Goal: Information Seeking & Learning: Learn about a topic

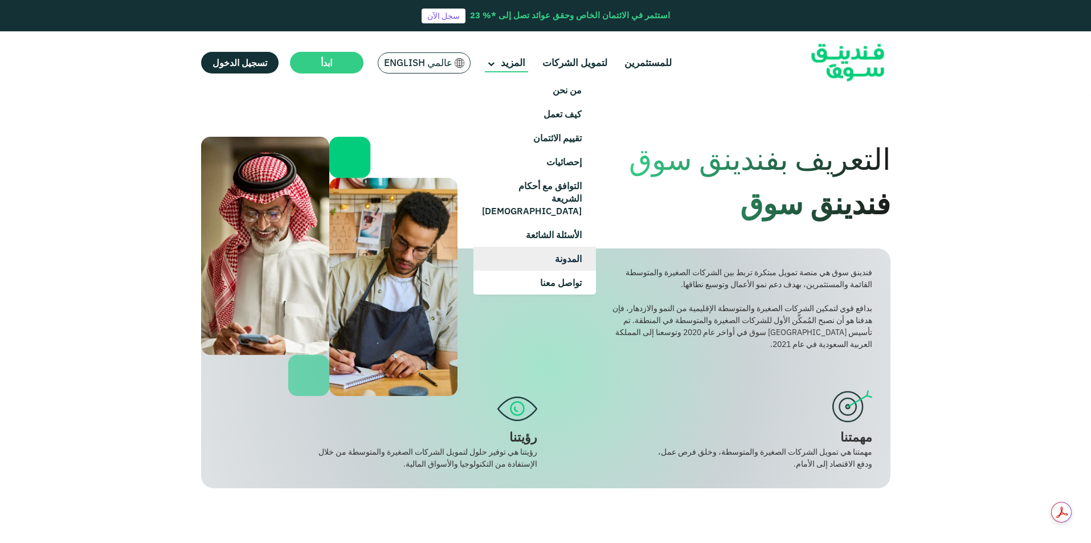
click at [562, 247] on link "المدونة" at bounding box center [534, 259] width 122 height 24
